Goal: Task Accomplishment & Management: Use online tool/utility

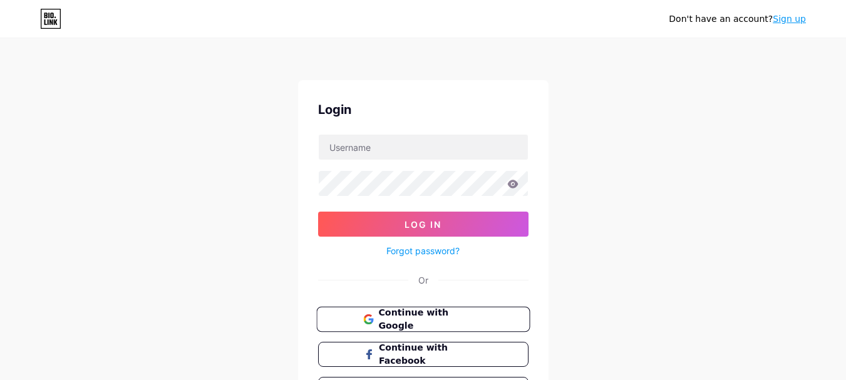
click at [410, 324] on span "Continue with Google" at bounding box center [430, 319] width 105 height 27
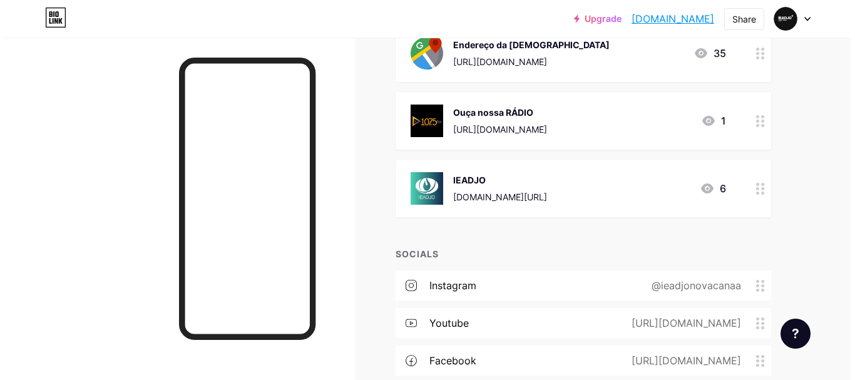
scroll to position [508, 0]
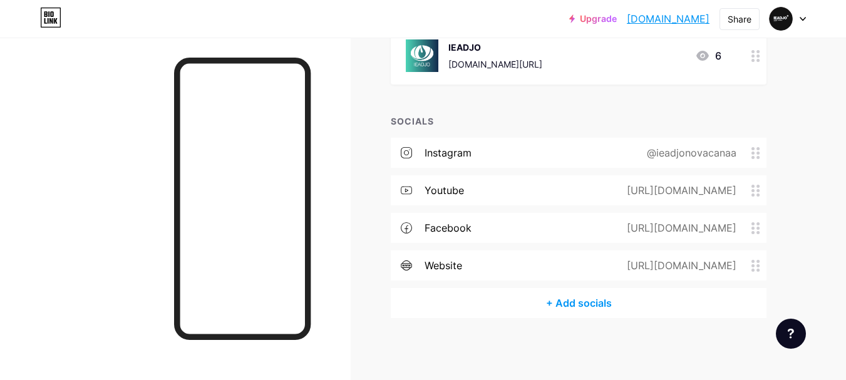
click at [438, 225] on div "facebook" at bounding box center [447, 227] width 47 height 15
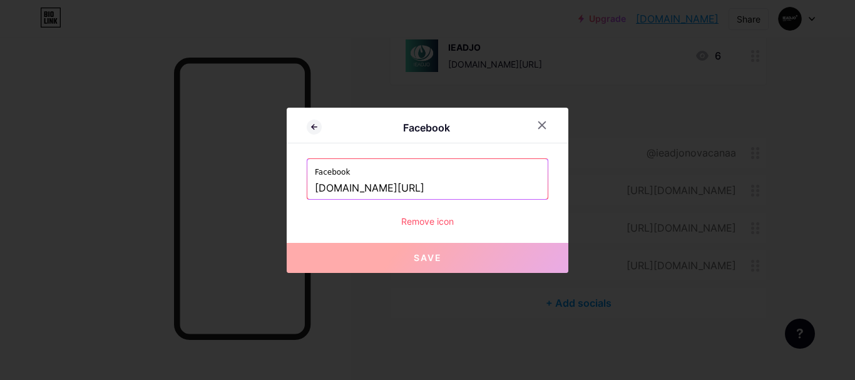
click at [453, 185] on input "[DOMAIN_NAME][URL]" at bounding box center [427, 188] width 225 height 21
